Goal: Transaction & Acquisition: Obtain resource

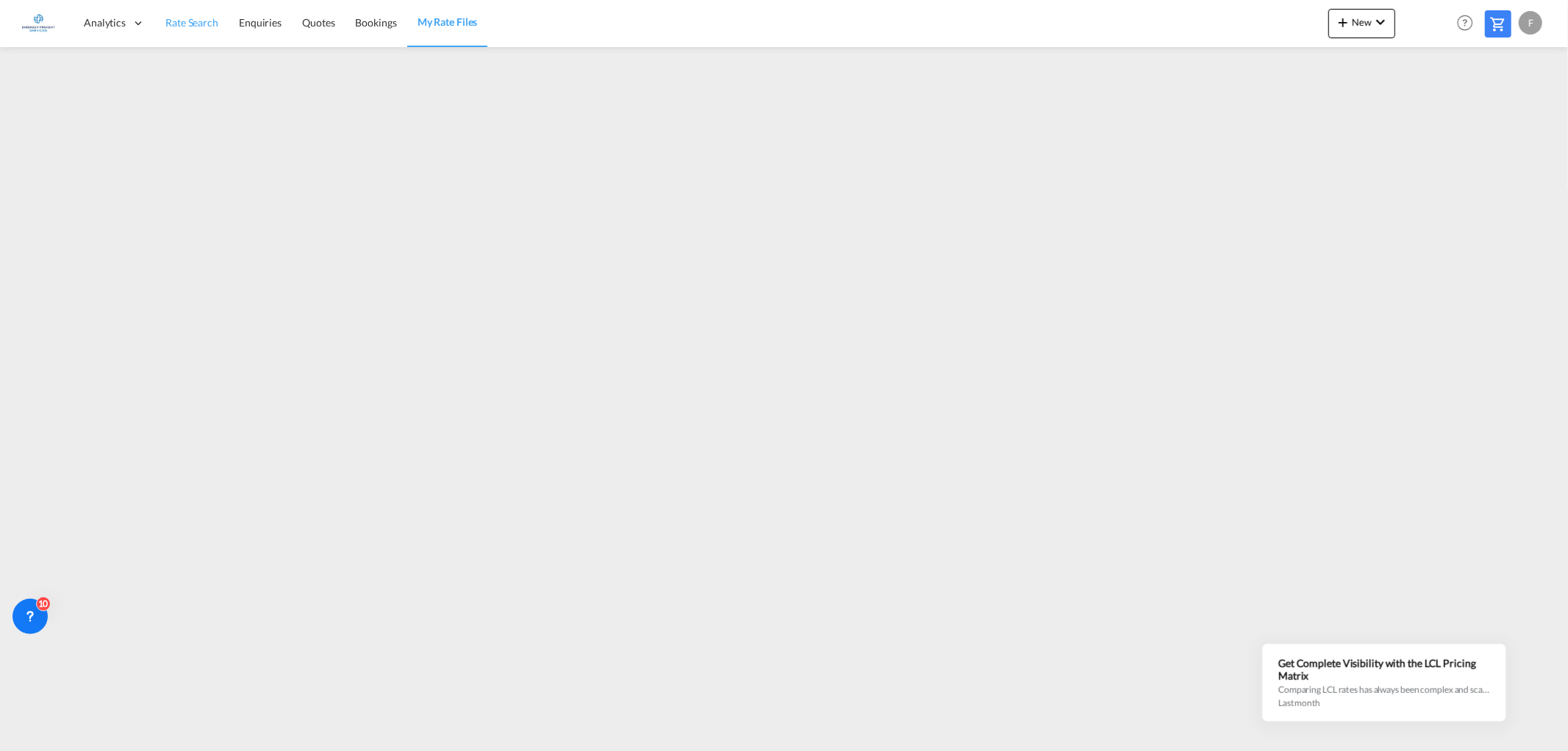
click at [200, 20] on span "Rate Search" at bounding box center [192, 22] width 52 height 12
click at [1372, 16] on md-icon "icon-chevron-down" at bounding box center [1380, 22] width 18 height 18
click at [1427, 100] on span "Ratesheet" at bounding box center [1422, 110] width 16 height 30
